Goal: Information Seeking & Learning: Learn about a topic

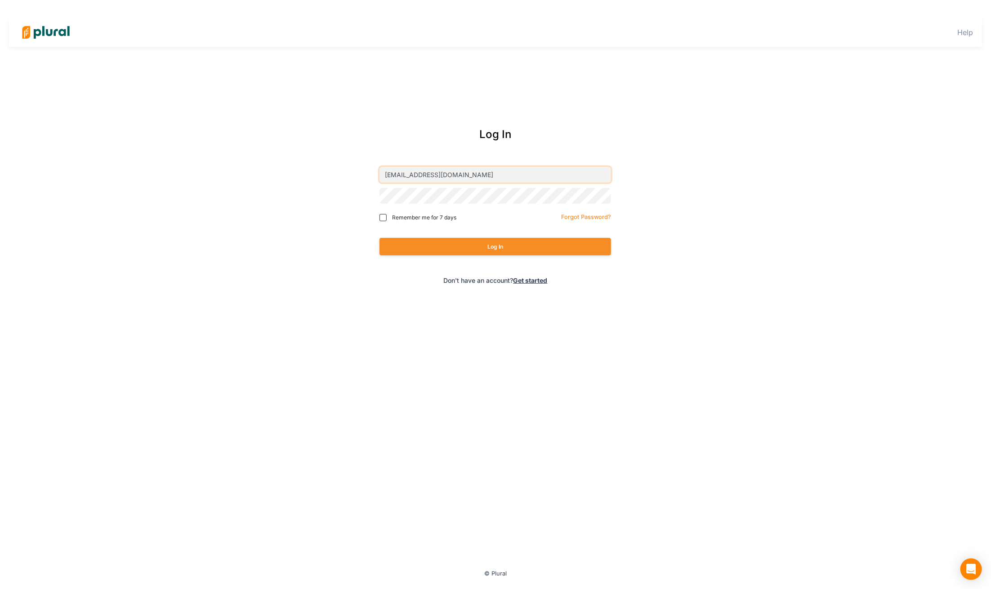
type input "[EMAIL_ADDRESS][DOMAIN_NAME]"
click at [534, 246] on button "Log In" at bounding box center [496, 247] width 232 height 18
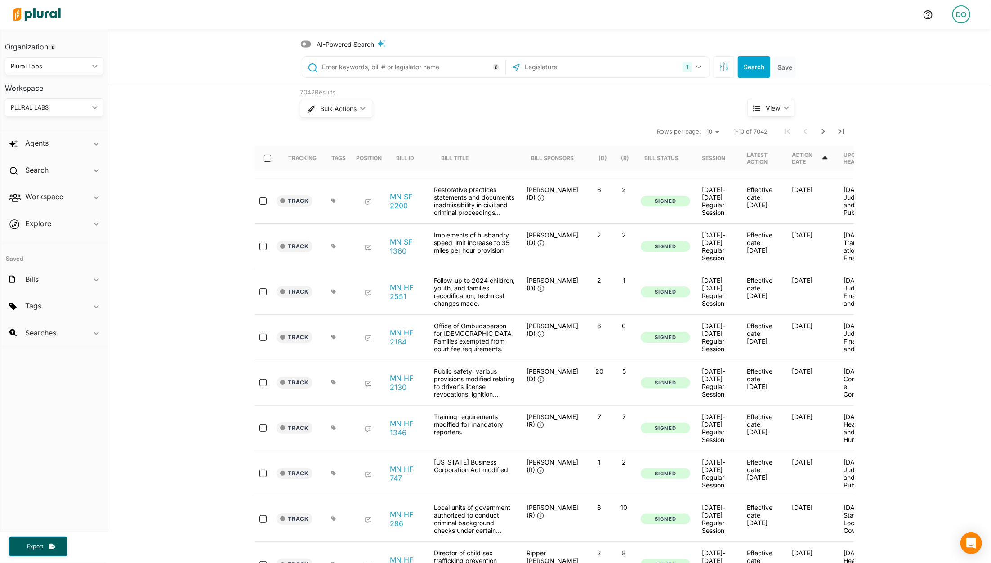
click at [307, 46] on icon at bounding box center [306, 44] width 10 height 7
click at [366, 71] on input "text" at bounding box center [412, 66] width 182 height 17
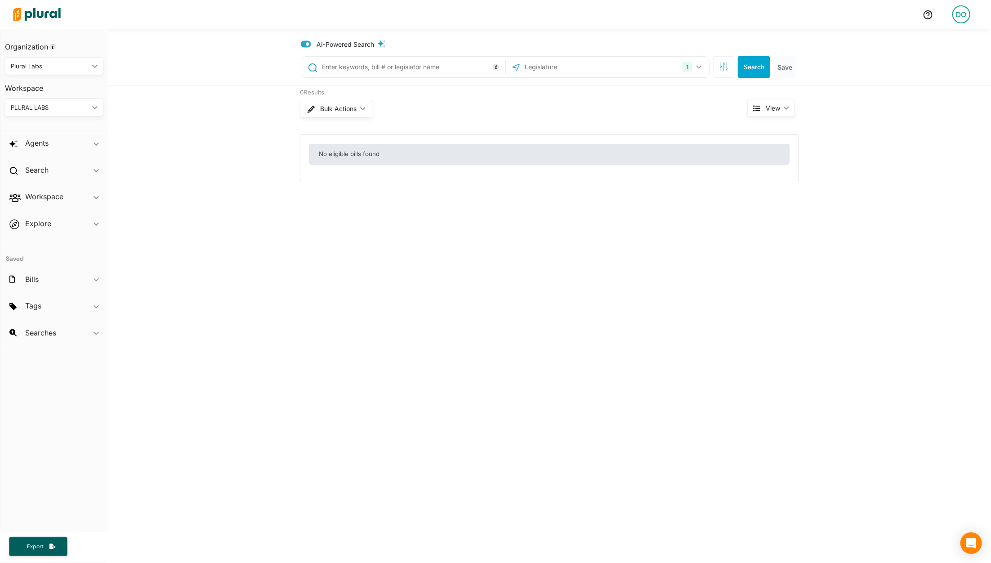
click at [408, 51] on div "1 [US_STATE] [GEOGRAPHIC_DATA] Congress [US_STATE] [US_STATE] [US_STATE] [US_ST…" at bounding box center [550, 67] width 513 height 36
click at [305, 45] on icon at bounding box center [306, 44] width 10 height 7
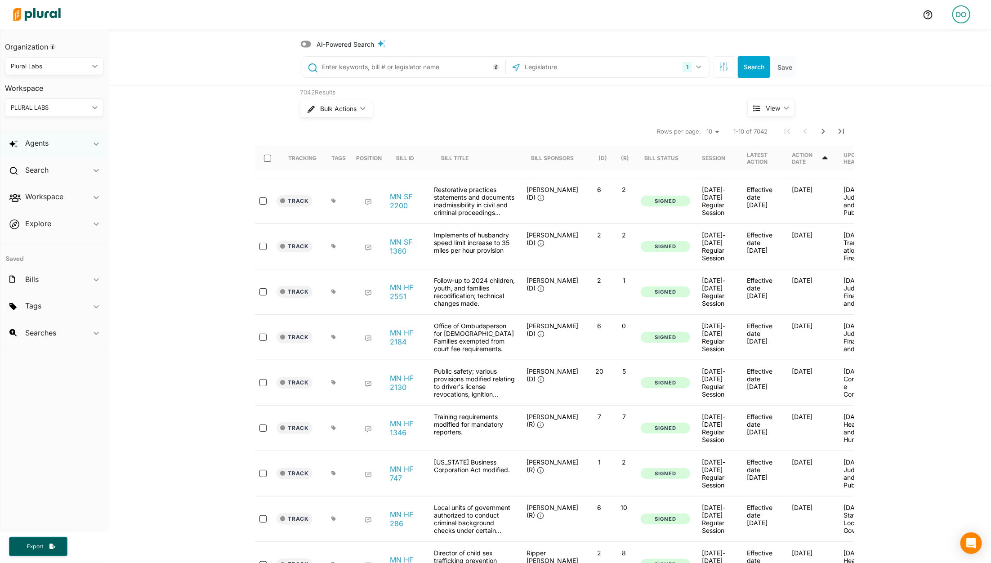
click at [97, 143] on icon "ic_keyboard_arrow_down" at bounding box center [96, 144] width 5 height 4
click at [51, 163] on h4 "Agent Library" at bounding box center [56, 164] width 85 height 9
click at [698, 70] on button "1" at bounding box center [693, 66] width 28 height 17
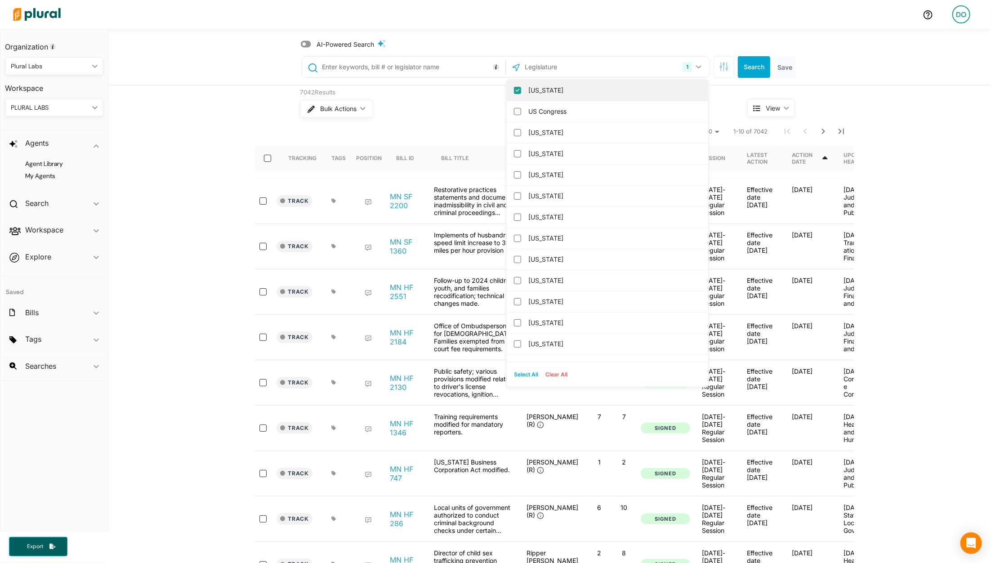
click at [516, 91] on input "[US_STATE]" at bounding box center [517, 90] width 7 height 7
click at [538, 70] on input "text" at bounding box center [572, 66] width 96 height 17
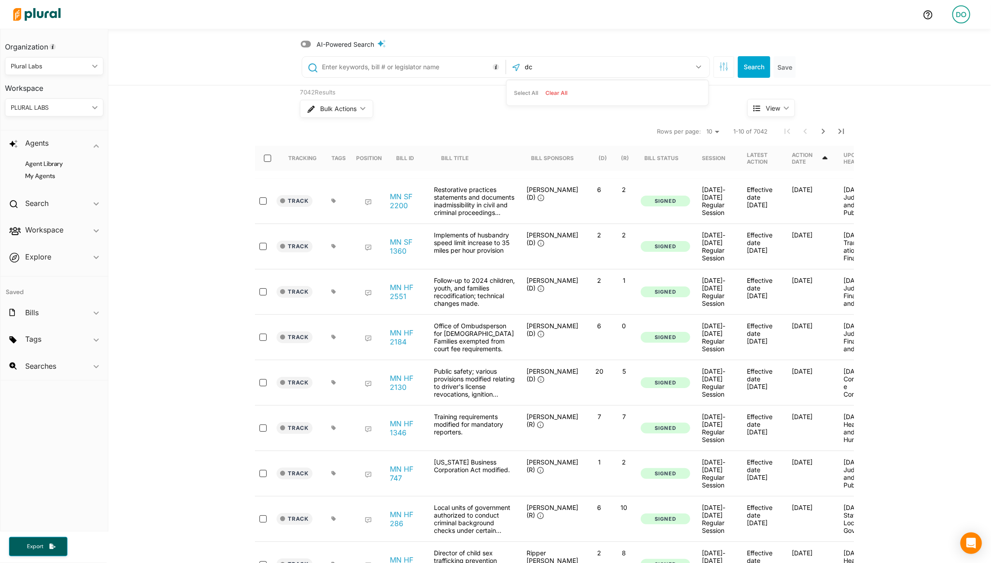
click at [561, 67] on input "dc" at bounding box center [572, 66] width 96 height 17
type input "d"
click at [517, 112] on columbia "[US_STATE]" at bounding box center [517, 111] width 7 height 7
click at [755, 62] on button "Search" at bounding box center [754, 67] width 32 height 22
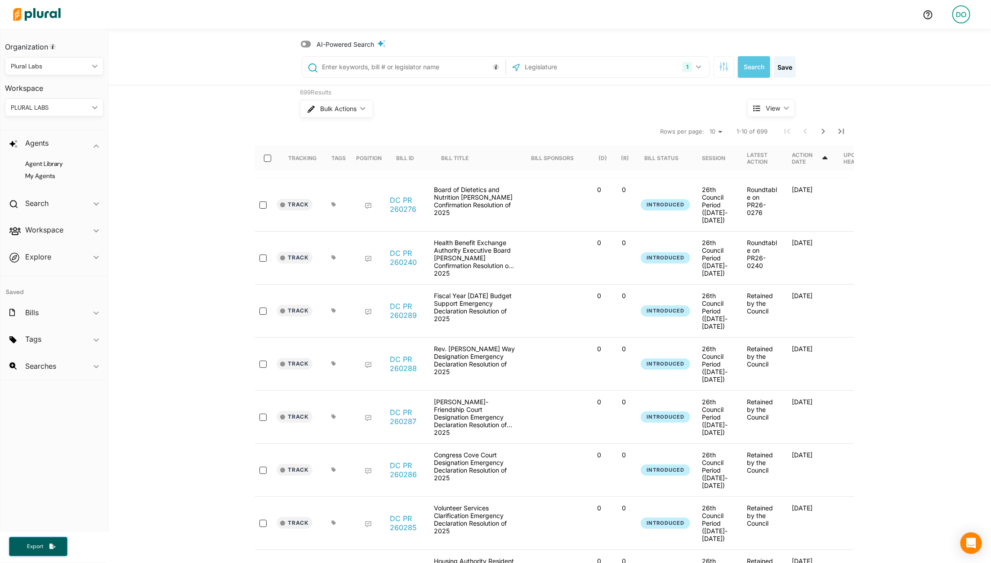
click at [393, 73] on input "text" at bounding box center [412, 66] width 182 height 17
type input "fiber"
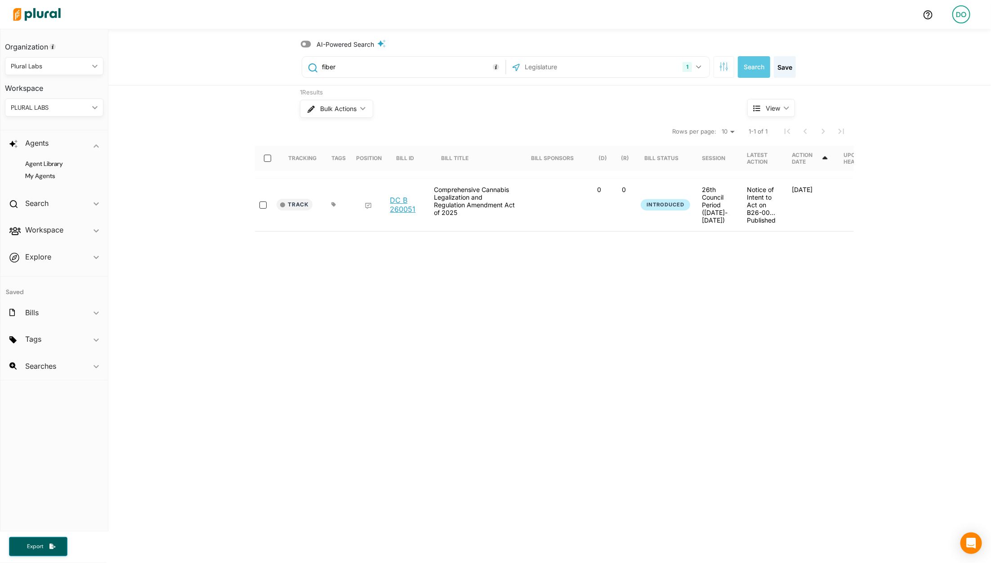
click at [398, 201] on link "DC B 260051" at bounding box center [407, 205] width 34 height 18
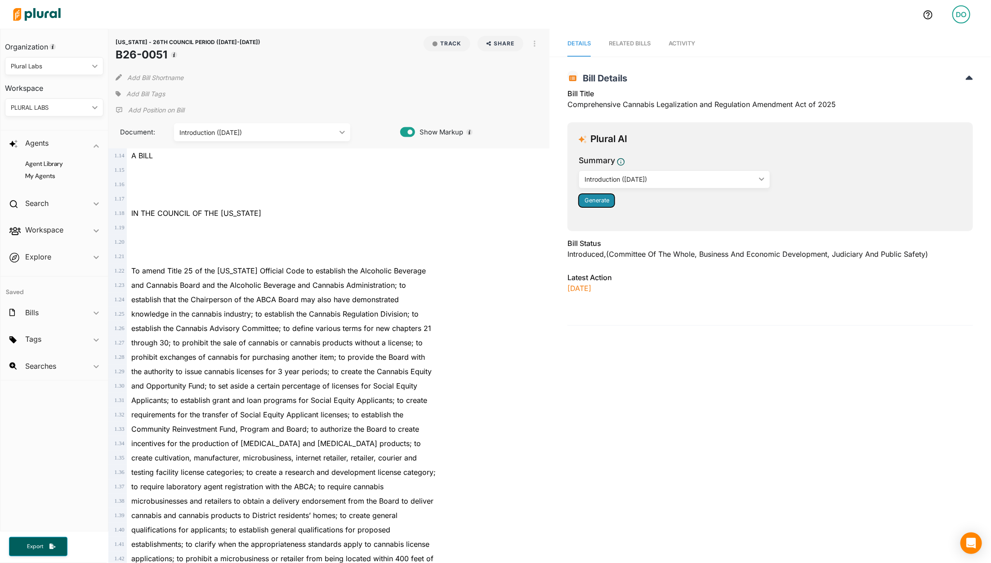
click at [604, 201] on span "Generate" at bounding box center [597, 200] width 25 height 7
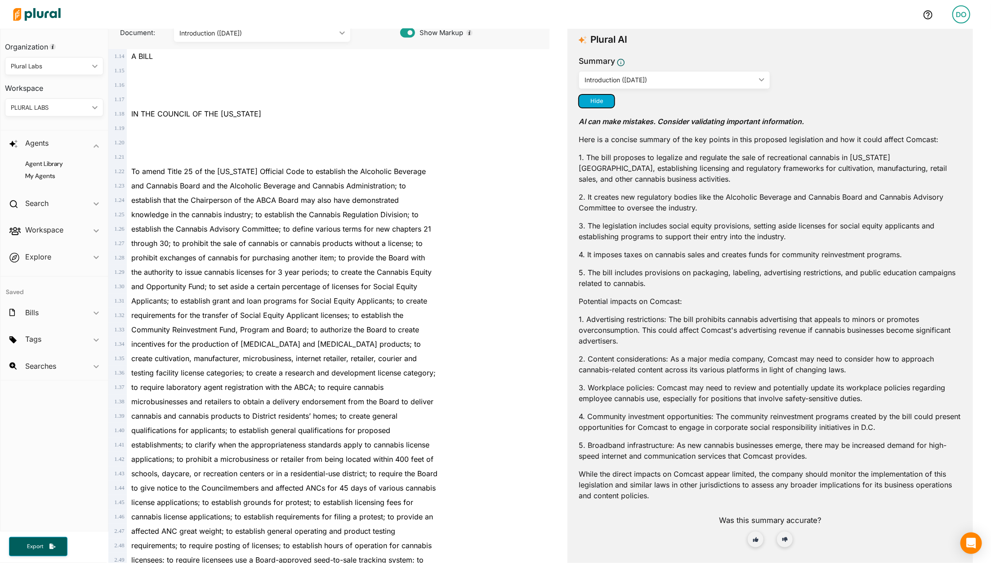
scroll to position [101, 0]
drag, startPoint x: 938, startPoint y: 139, endPoint x: 901, endPoint y: 140, distance: 36.9
click at [901, 140] on p "Here is a concise summary of the key points in this proposed legislation and ho…" at bounding box center [770, 138] width 383 height 11
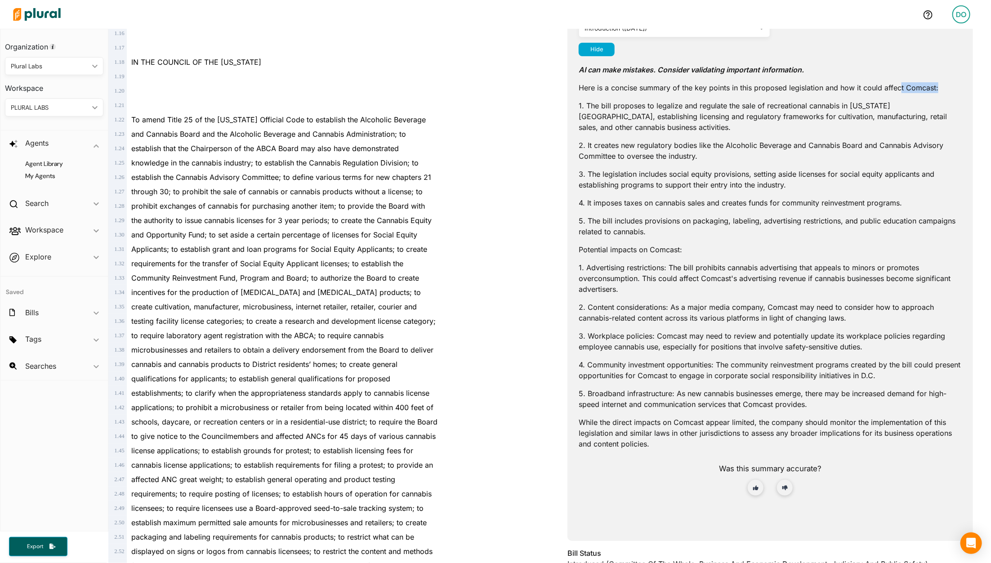
scroll to position [161, 0]
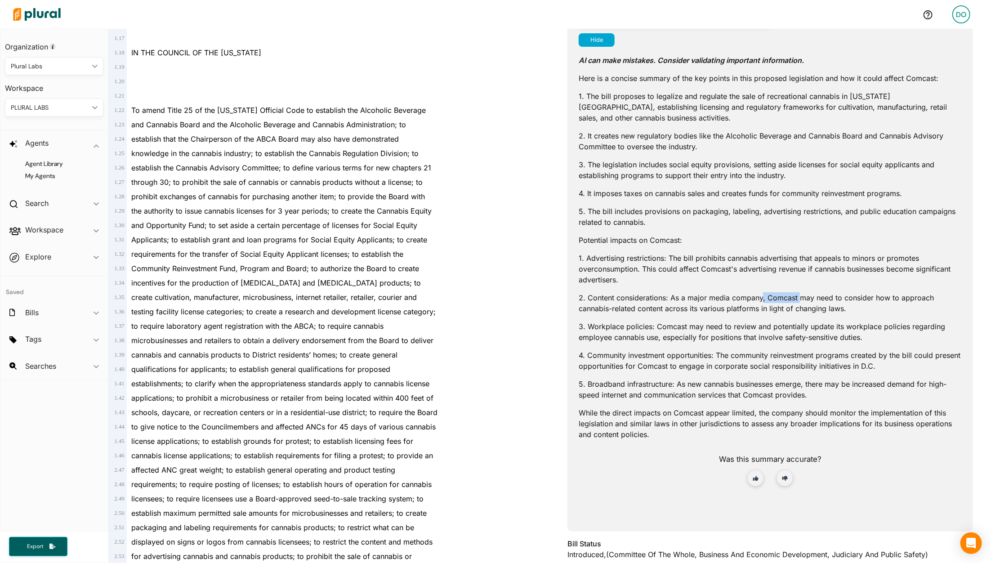
drag, startPoint x: 763, startPoint y: 299, endPoint x: 801, endPoint y: 299, distance: 38.7
click at [801, 299] on p "2. Content considerations: As a major media company, Comcast may need to consid…" at bounding box center [770, 303] width 383 height 22
click at [633, 300] on p "2. Content considerations: As a major media company, Comcast may need to consid…" at bounding box center [770, 303] width 383 height 22
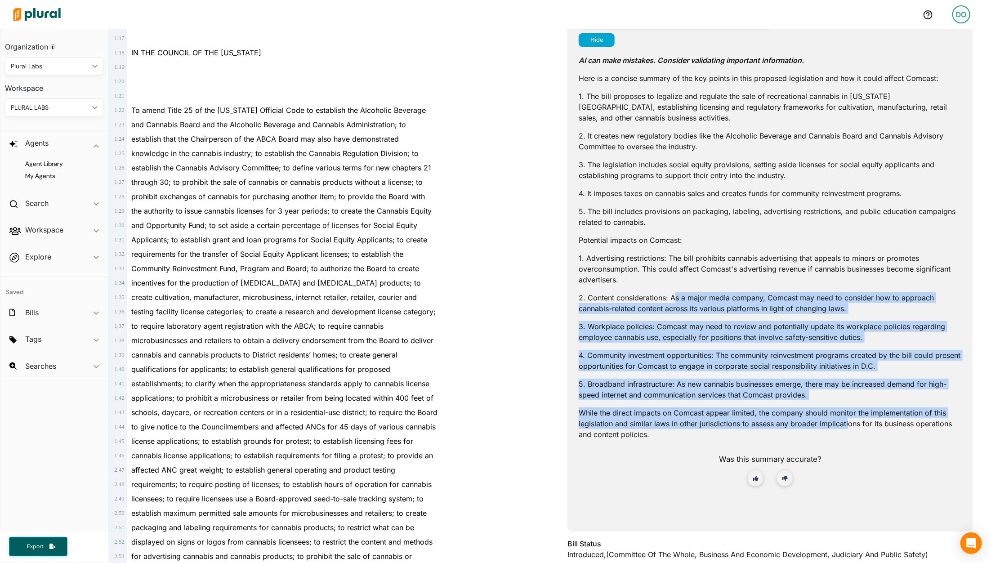
drag, startPoint x: 673, startPoint y: 297, endPoint x: 851, endPoint y: 423, distance: 217.4
click at [851, 423] on div "AI can make mistakes. Consider validating important information. Here is a conc…" at bounding box center [770, 277] width 383 height 461
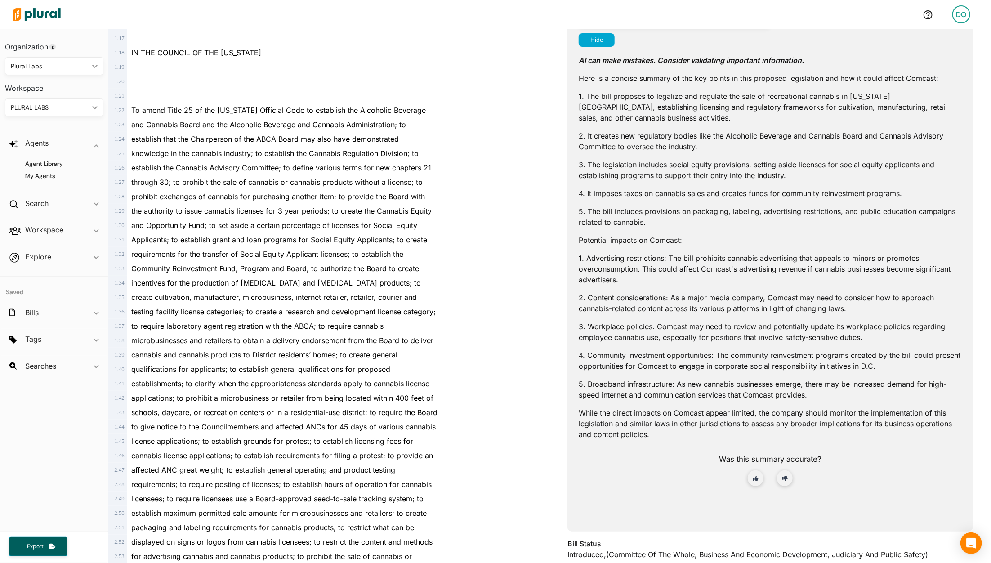
click at [850, 431] on p "While the direct impacts on Comcast appear limited, the company should monitor …" at bounding box center [770, 424] width 383 height 32
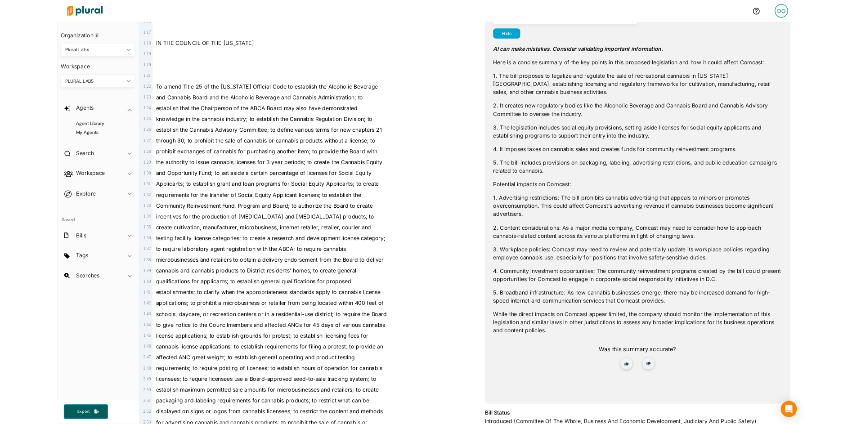
scroll to position [154, 0]
